Goal: Transaction & Acquisition: Purchase product/service

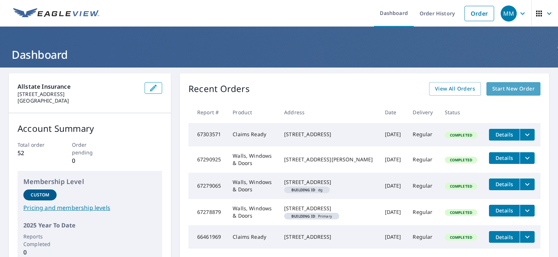
click at [505, 87] on span "Start New Order" at bounding box center [513, 88] width 42 height 9
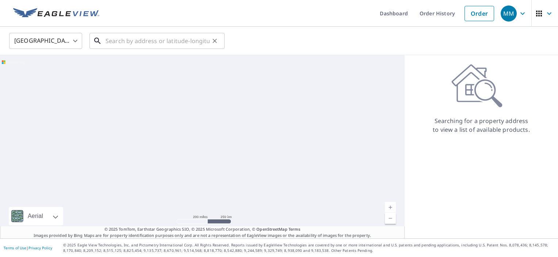
click at [112, 41] on input "text" at bounding box center [158, 41] width 104 height 20
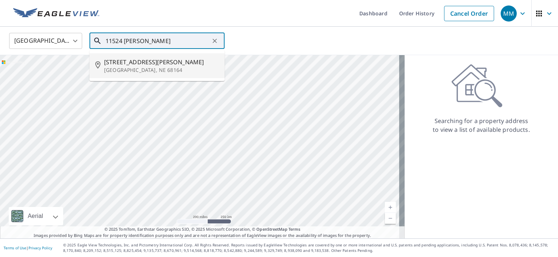
click at [116, 64] on span "[STREET_ADDRESS][PERSON_NAME]" at bounding box center [161, 62] width 115 height 9
type input "[STREET_ADDRESS][PERSON_NAME]"
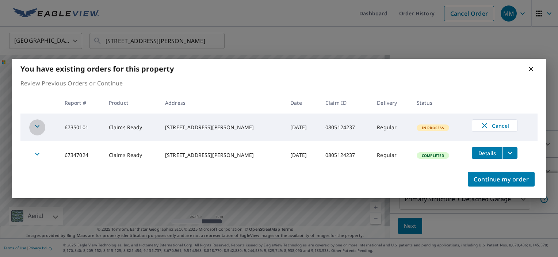
click at [36, 126] on icon "button" at bounding box center [37, 126] width 4 height 3
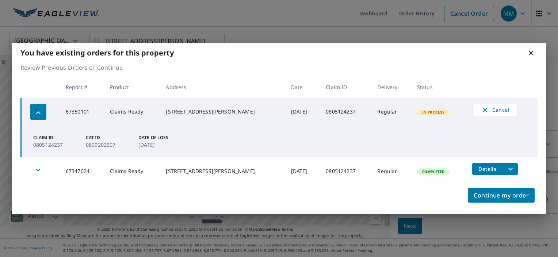
click at [529, 53] on icon at bounding box center [531, 53] width 9 height 9
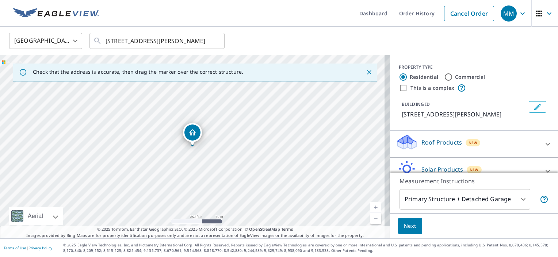
scroll to position [38, 0]
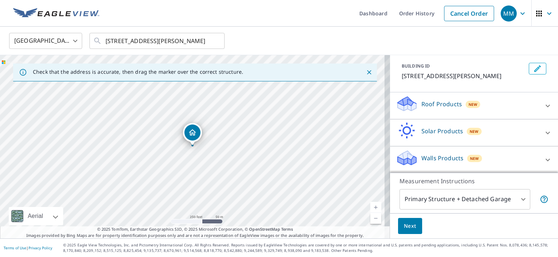
click at [546, 159] on icon at bounding box center [548, 159] width 4 height 3
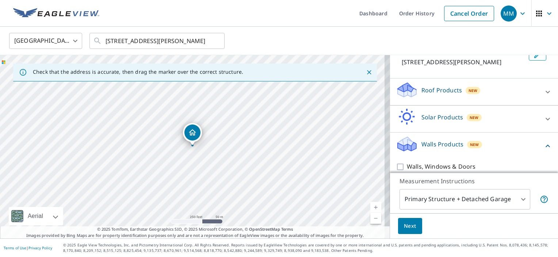
scroll to position [59, 0]
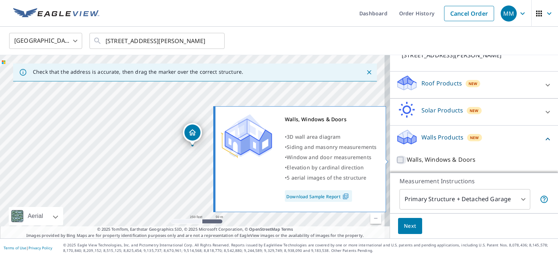
click at [396, 158] on input "Walls, Windows & Doors" at bounding box center [401, 160] width 11 height 9
checkbox input "true"
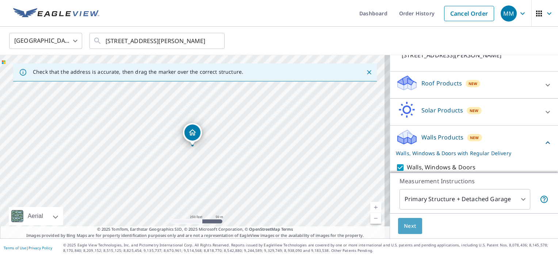
click at [404, 226] on span "Next" at bounding box center [410, 226] width 12 height 9
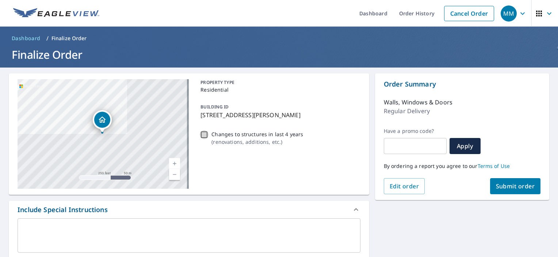
click at [202, 133] on input "Changes to structures in last 4 years ( renovations, additions, etc. )" at bounding box center [204, 134] width 9 height 9
checkbox input "true"
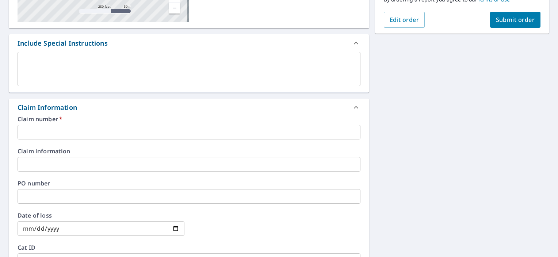
scroll to position [183, 0]
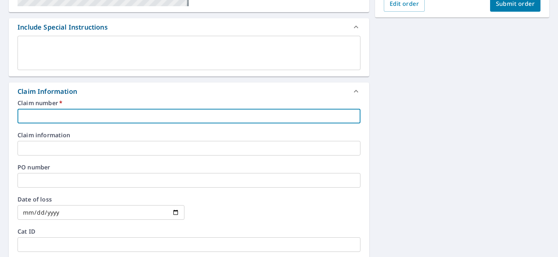
click at [55, 116] on input "text" at bounding box center [189, 116] width 343 height 15
type input "0805124237"
click at [34, 211] on input "date" at bounding box center [101, 212] width 167 height 15
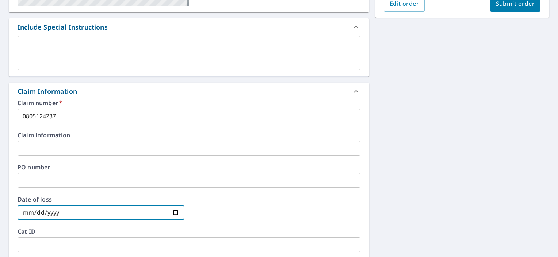
click at [173, 212] on input "date" at bounding box center [101, 212] width 167 height 15
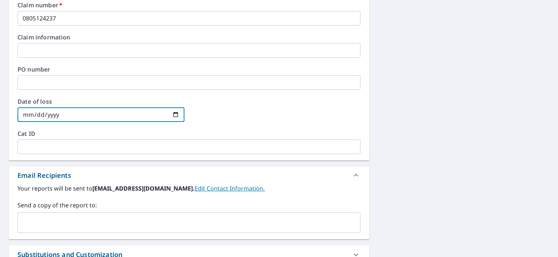
scroll to position [292, 0]
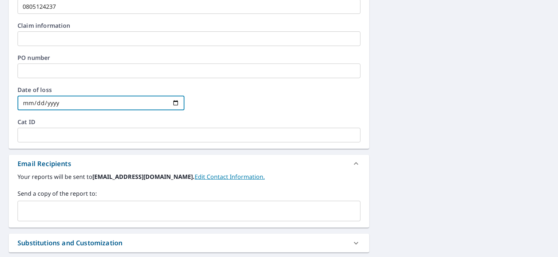
click at [70, 101] on input "date" at bounding box center [101, 103] width 167 height 15
click at [176, 102] on input "date" at bounding box center [101, 103] width 167 height 15
type input "[DATE]"
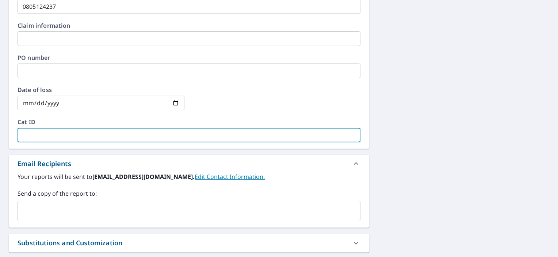
click at [70, 137] on input "text" at bounding box center [189, 135] width 343 height 15
paste input "0809202507"
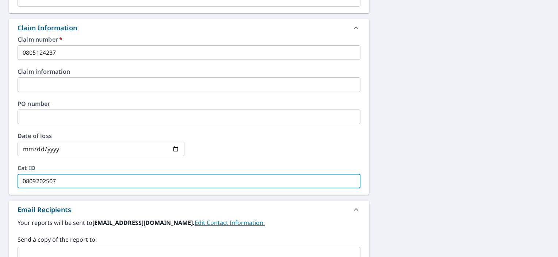
scroll to position [100, 0]
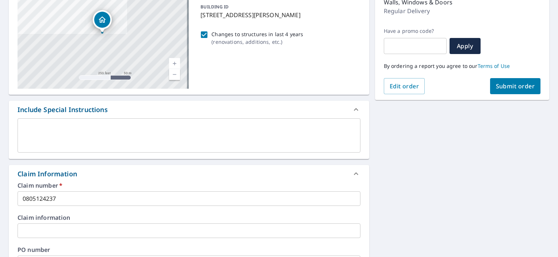
type input "0809202507"
click at [71, 125] on textarea at bounding box center [189, 135] width 333 height 21
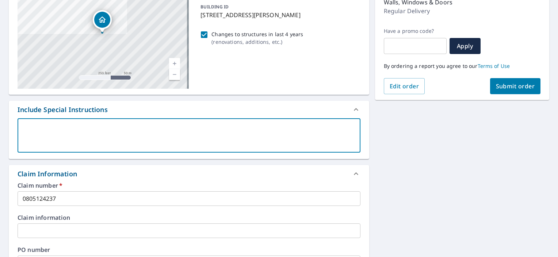
type textarea "w"
type textarea "x"
type textarea "wa"
type textarea "x"
type textarea "wal"
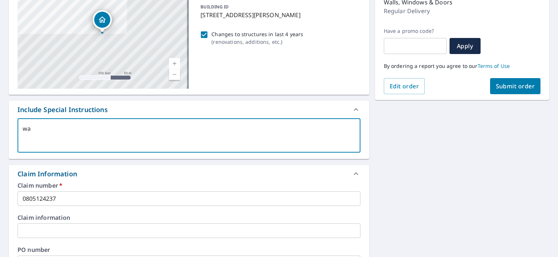
type textarea "x"
type textarea "wall"
type textarea "x"
type textarea "walls"
type textarea "x"
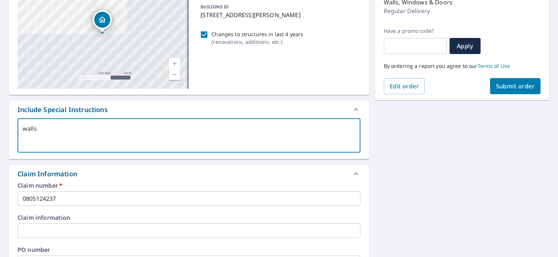
type textarea "walls"
type textarea "x"
type textarea "walls p"
type textarea "x"
type textarea "walls pl"
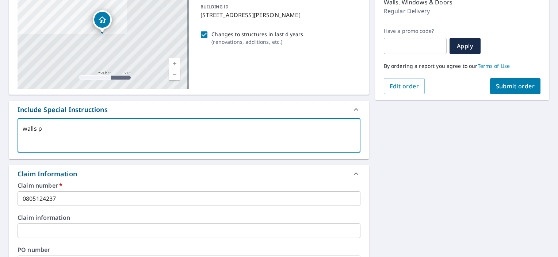
type textarea "x"
type textarea "walls ple"
type textarea "x"
type textarea "walls plea"
type textarea "x"
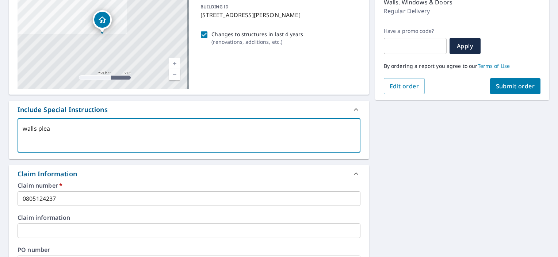
type textarea "walls pleas"
type textarea "x"
type textarea "walls please"
type textarea "x"
type textarea "walls lease"
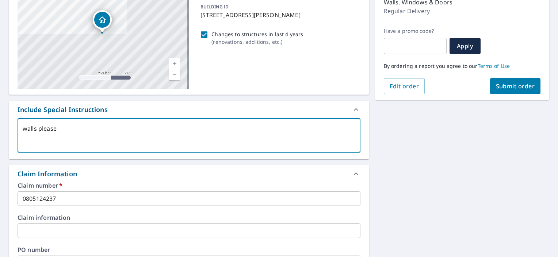
type textarea "x"
type textarea "walls ease"
type textarea "x"
type textarea "walls ase"
type textarea "x"
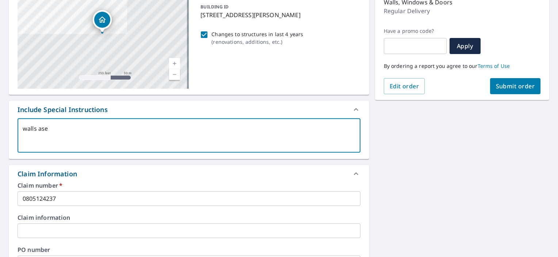
type textarea "walls se"
type textarea "x"
type textarea "walls e"
type textarea "x"
type textarea "walls"
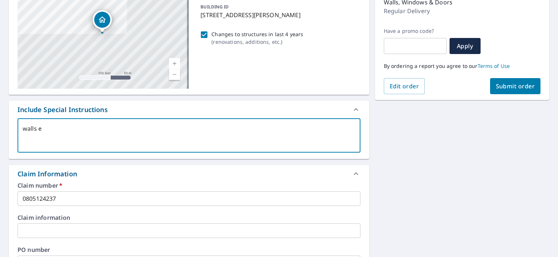
type textarea "x"
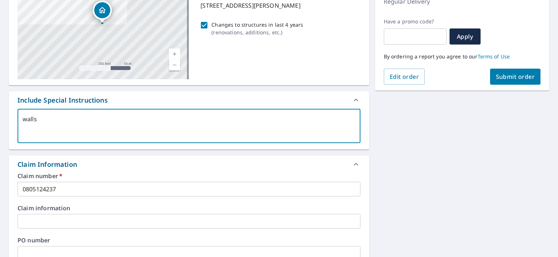
type textarea "walls"
click at [506, 74] on span "Submit order" at bounding box center [515, 77] width 39 height 8
type textarea "x"
